Goal: Navigation & Orientation: Find specific page/section

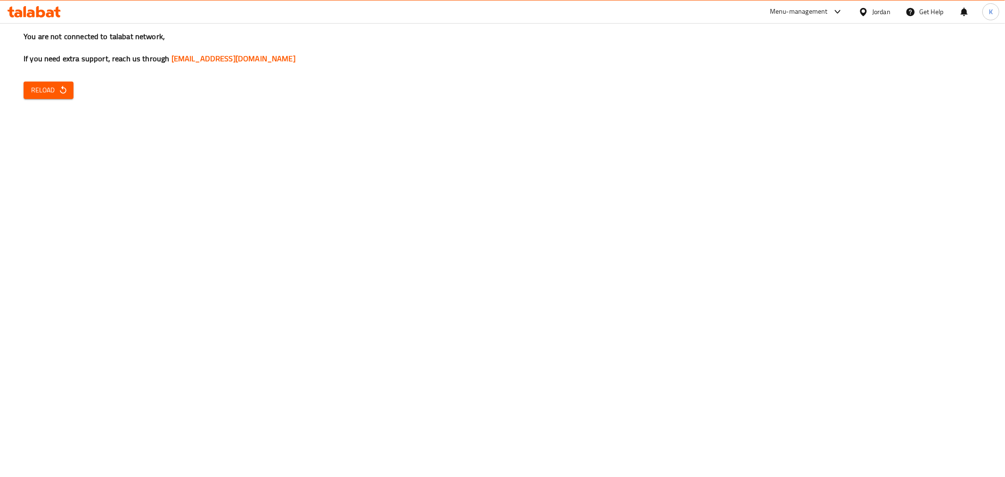
click at [71, 95] on button "Reload" at bounding box center [49, 90] width 50 height 17
click at [46, 93] on span "Reload" at bounding box center [48, 90] width 35 height 12
click at [52, 91] on span "Reload" at bounding box center [48, 90] width 35 height 12
click at [818, 7] on div "Menu-management" at bounding box center [799, 11] width 58 height 11
click at [763, 107] on div "Restaurant-Management" at bounding box center [747, 104] width 74 height 10
